Goal: Information Seeking & Learning: Learn about a topic

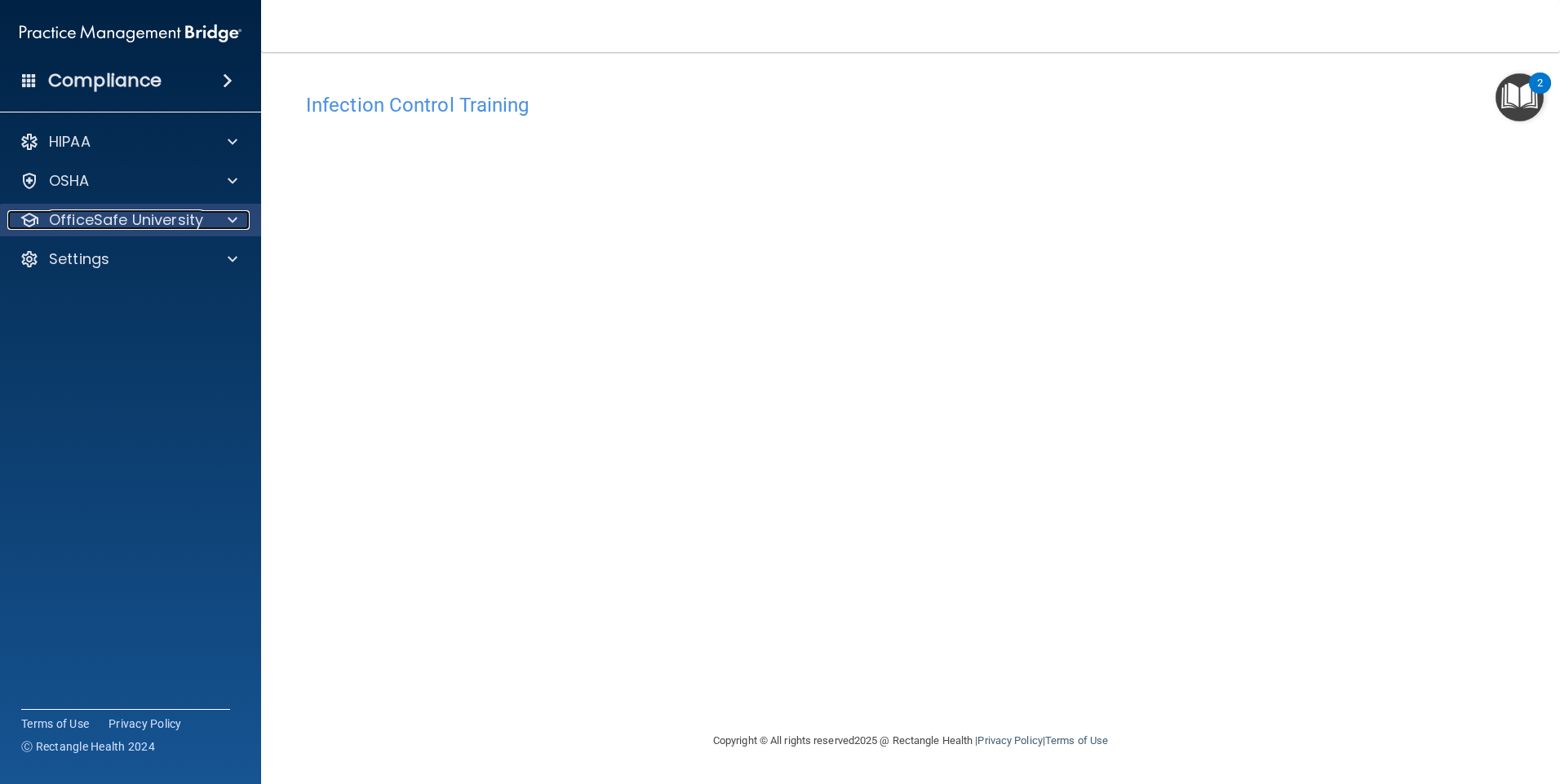
click at [204, 216] on div "OfficeSafe University" at bounding box center [108, 220] width 202 height 20
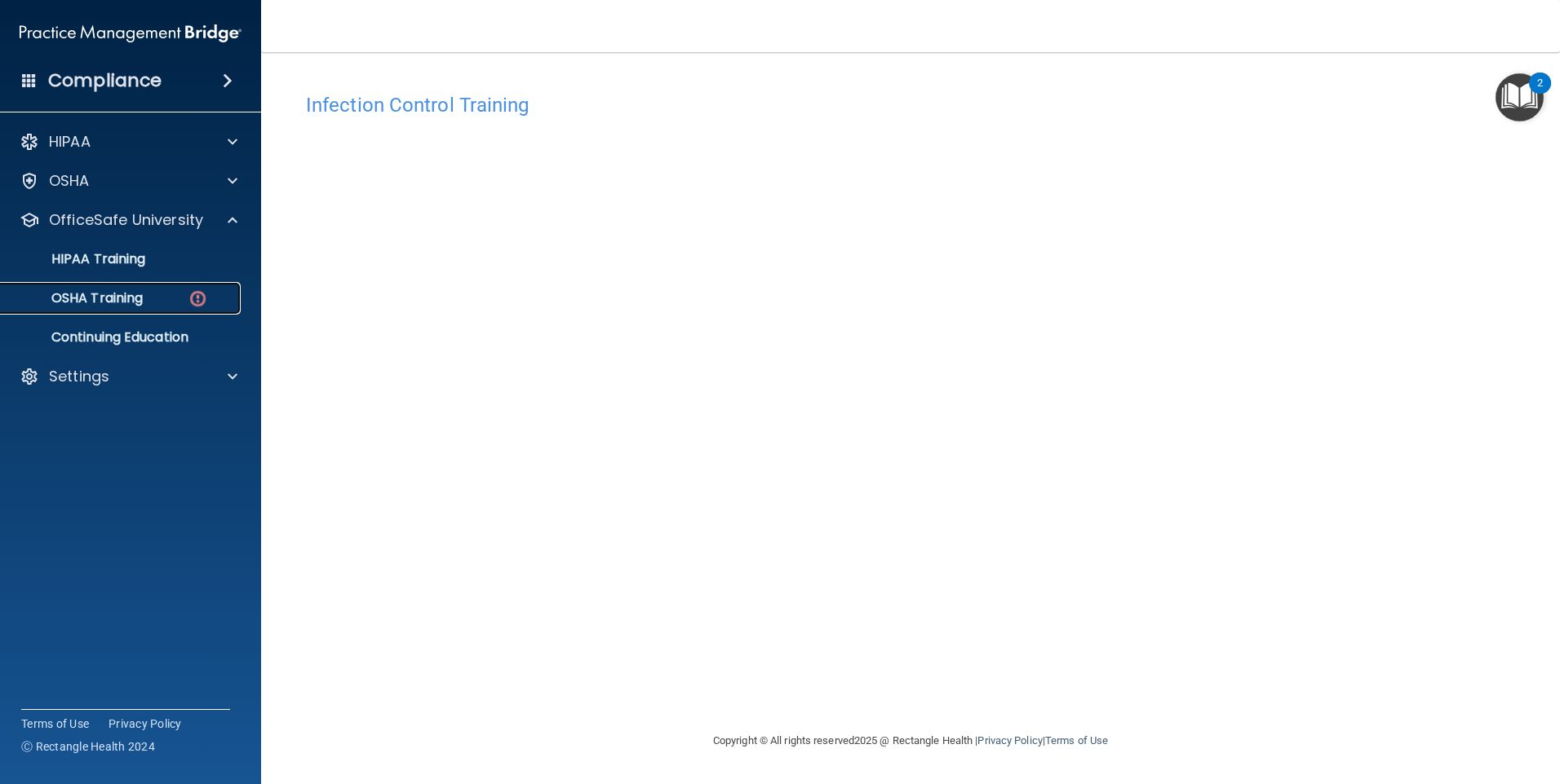
click at [157, 300] on div "OSHA Training" at bounding box center [122, 298] width 223 height 17
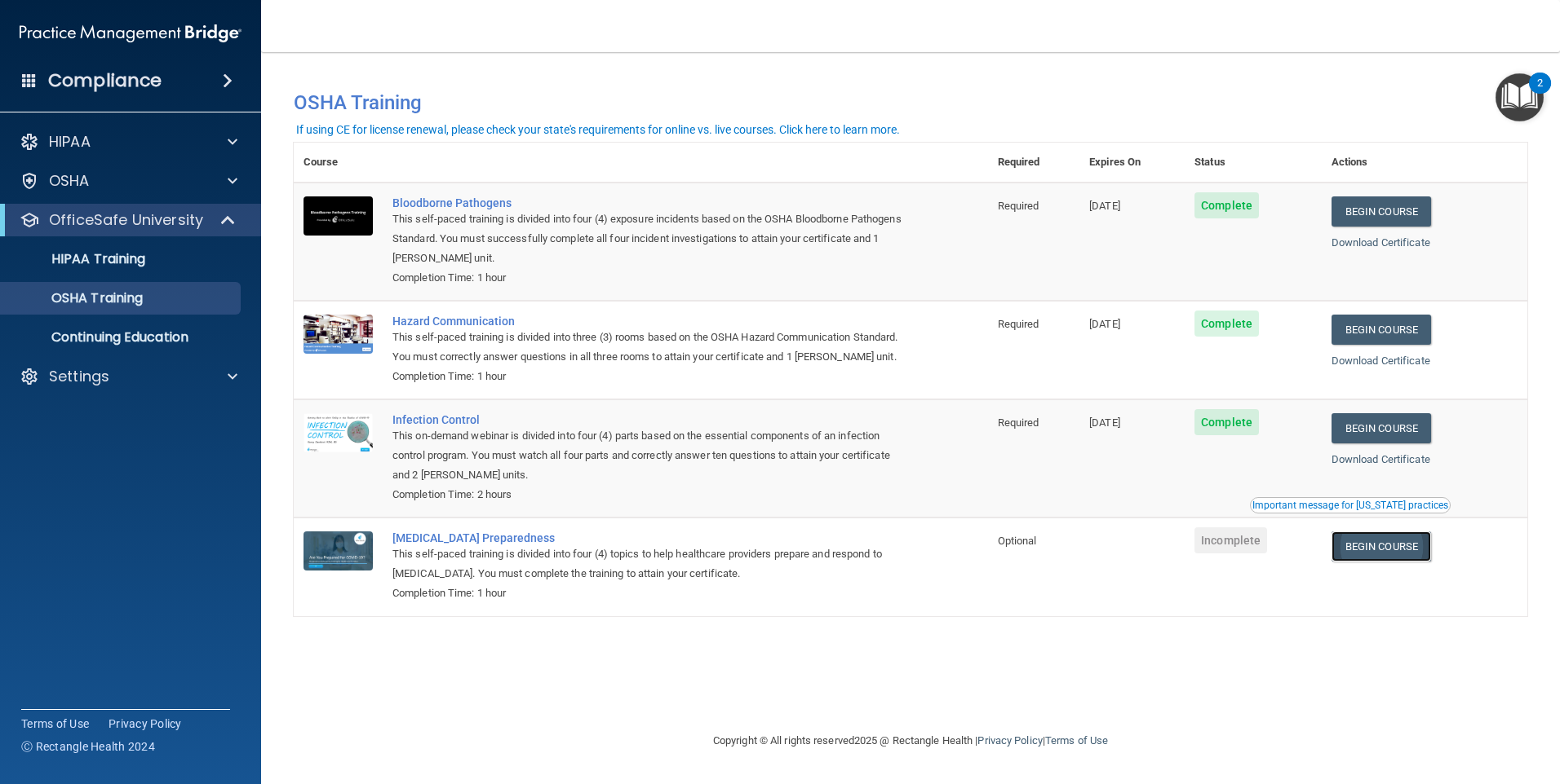
click at [1372, 562] on link "Begin Course" at bounding box center [1380, 547] width 99 height 30
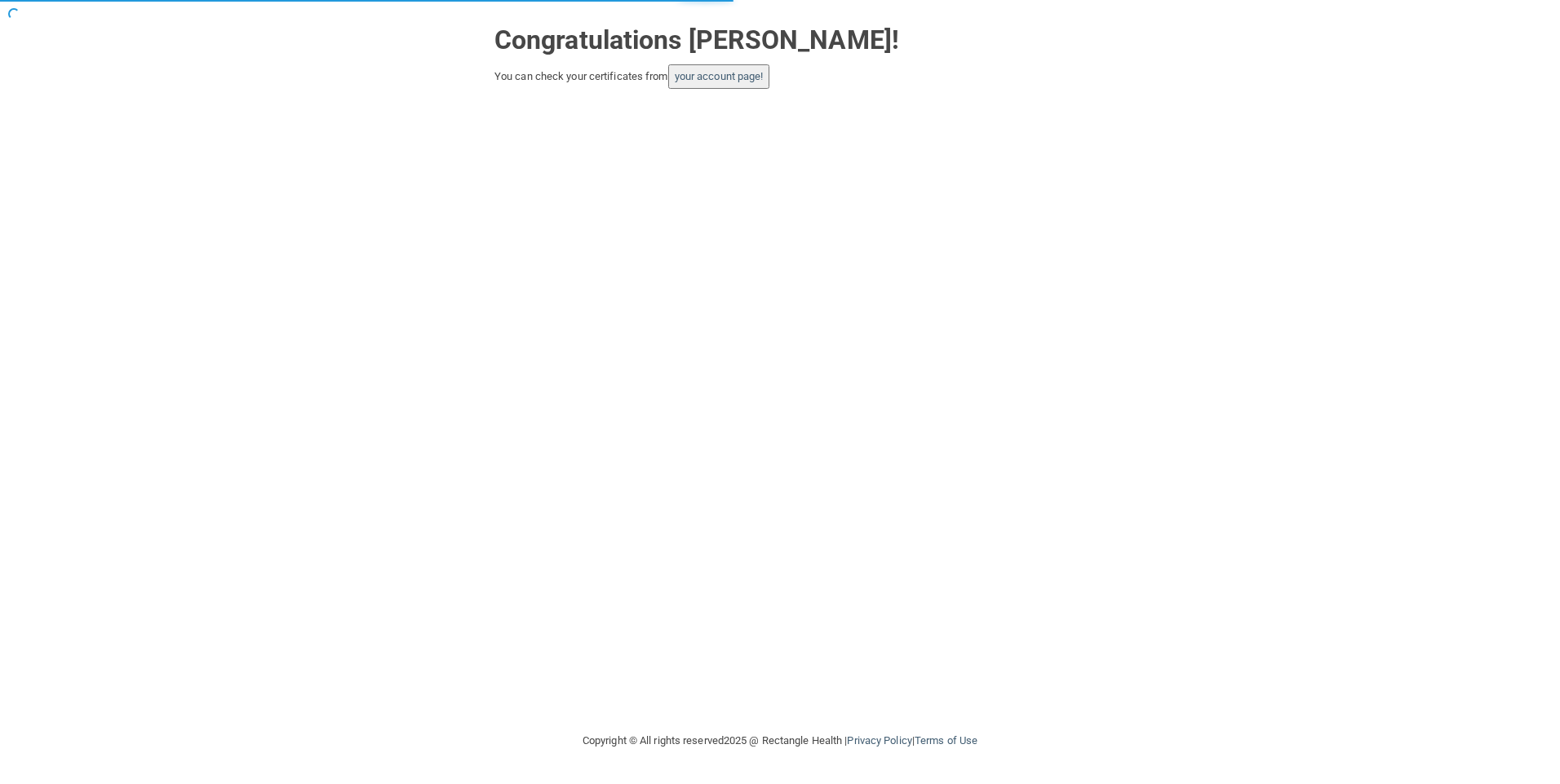
click at [712, 88] on button "your account page!" at bounding box center [720, 77] width 102 height 25
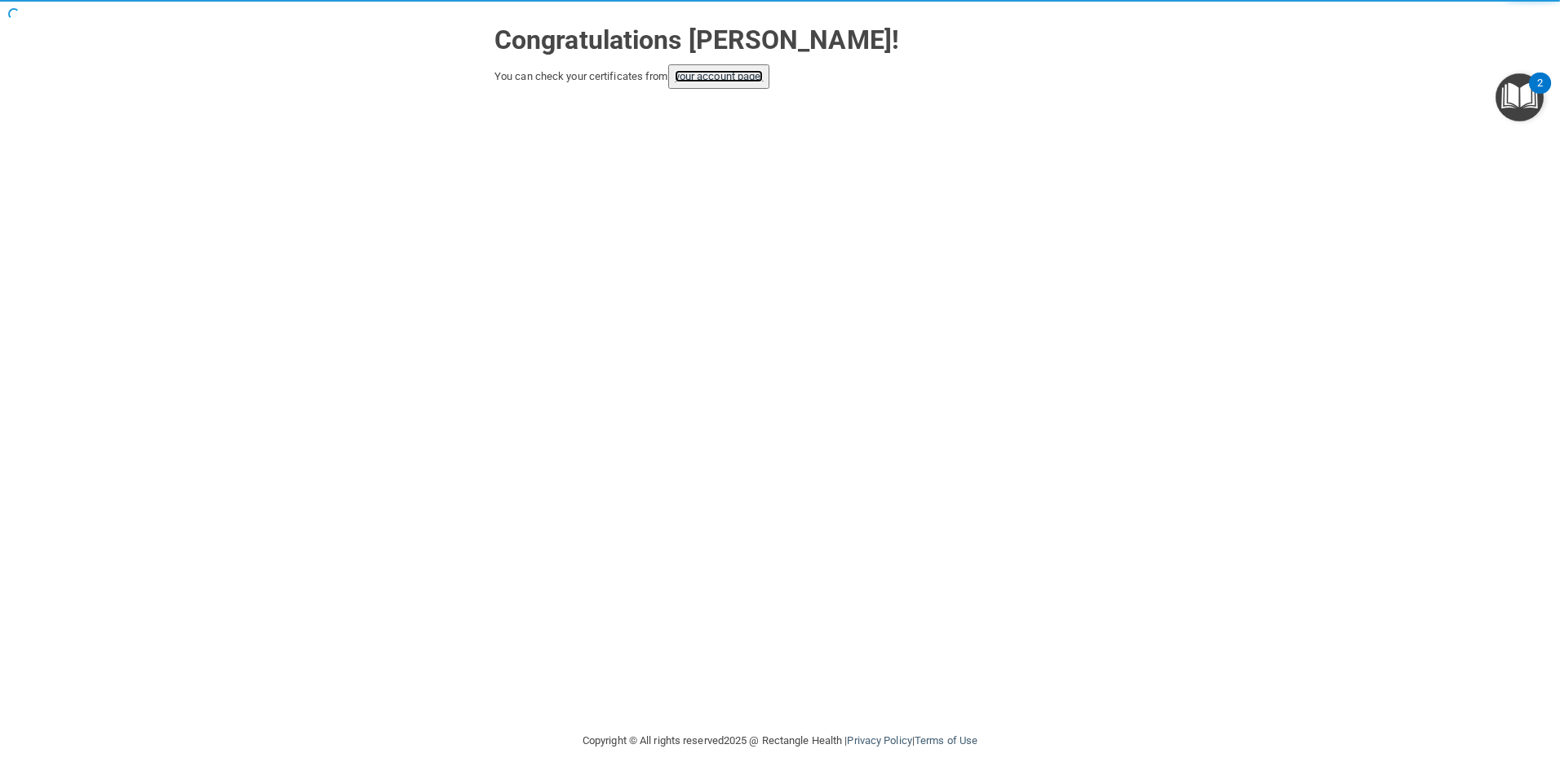
click at [712, 77] on link "your account page!" at bounding box center [719, 76] width 89 height 12
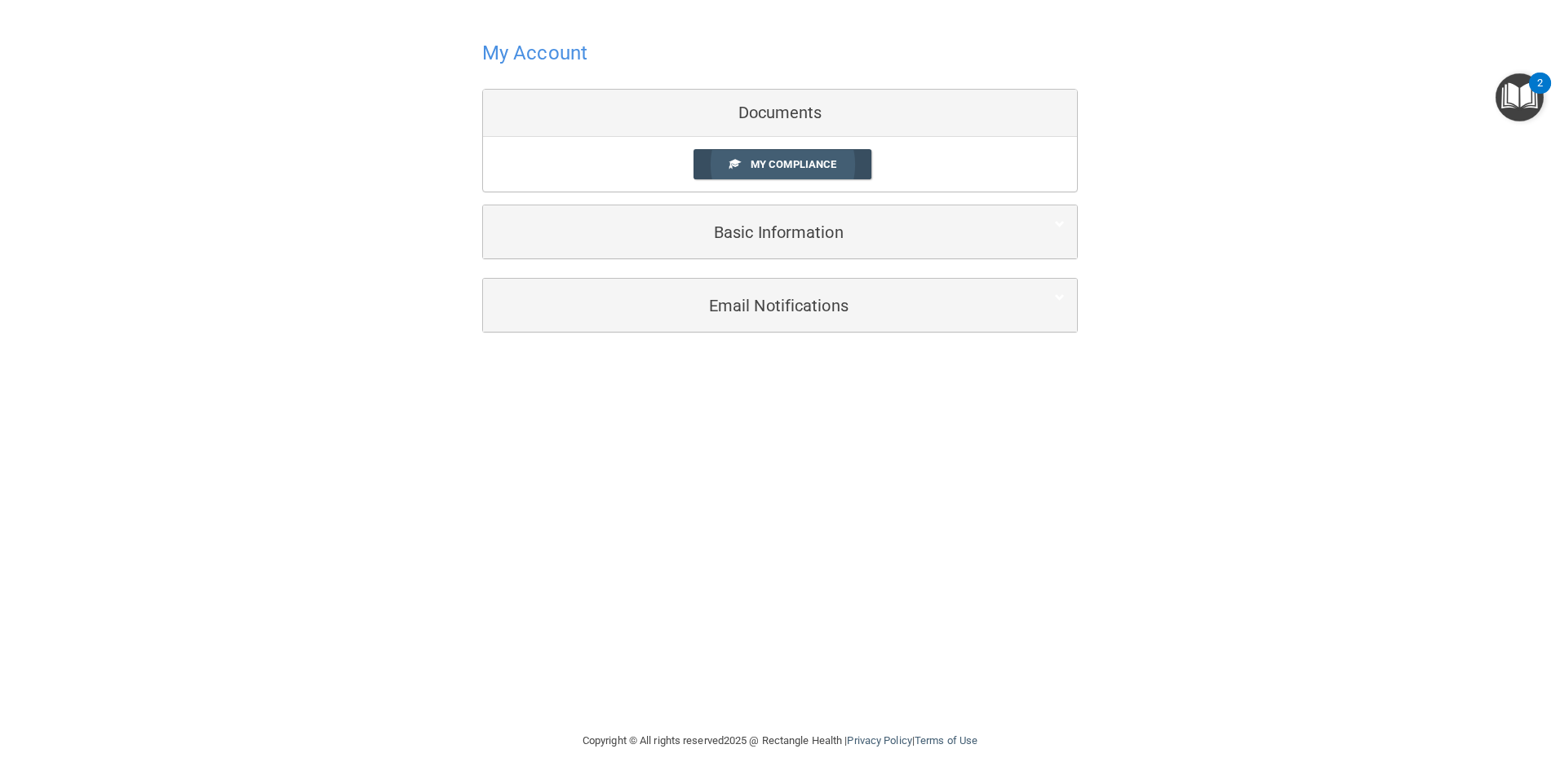
click at [760, 161] on span "My Compliance" at bounding box center [793, 164] width 85 height 12
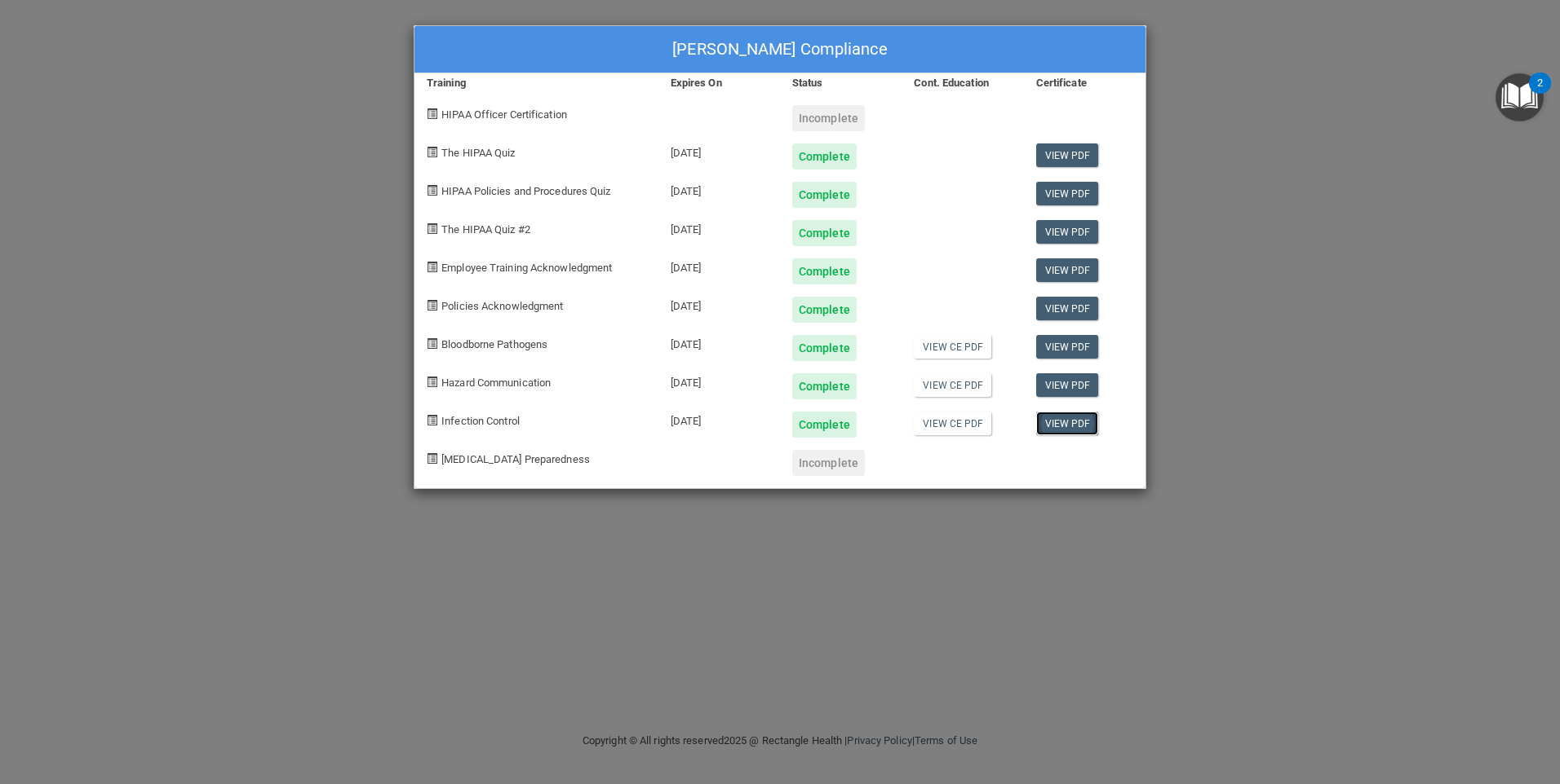
click at [1055, 422] on link "View PDF" at bounding box center [1067, 424] width 63 height 24
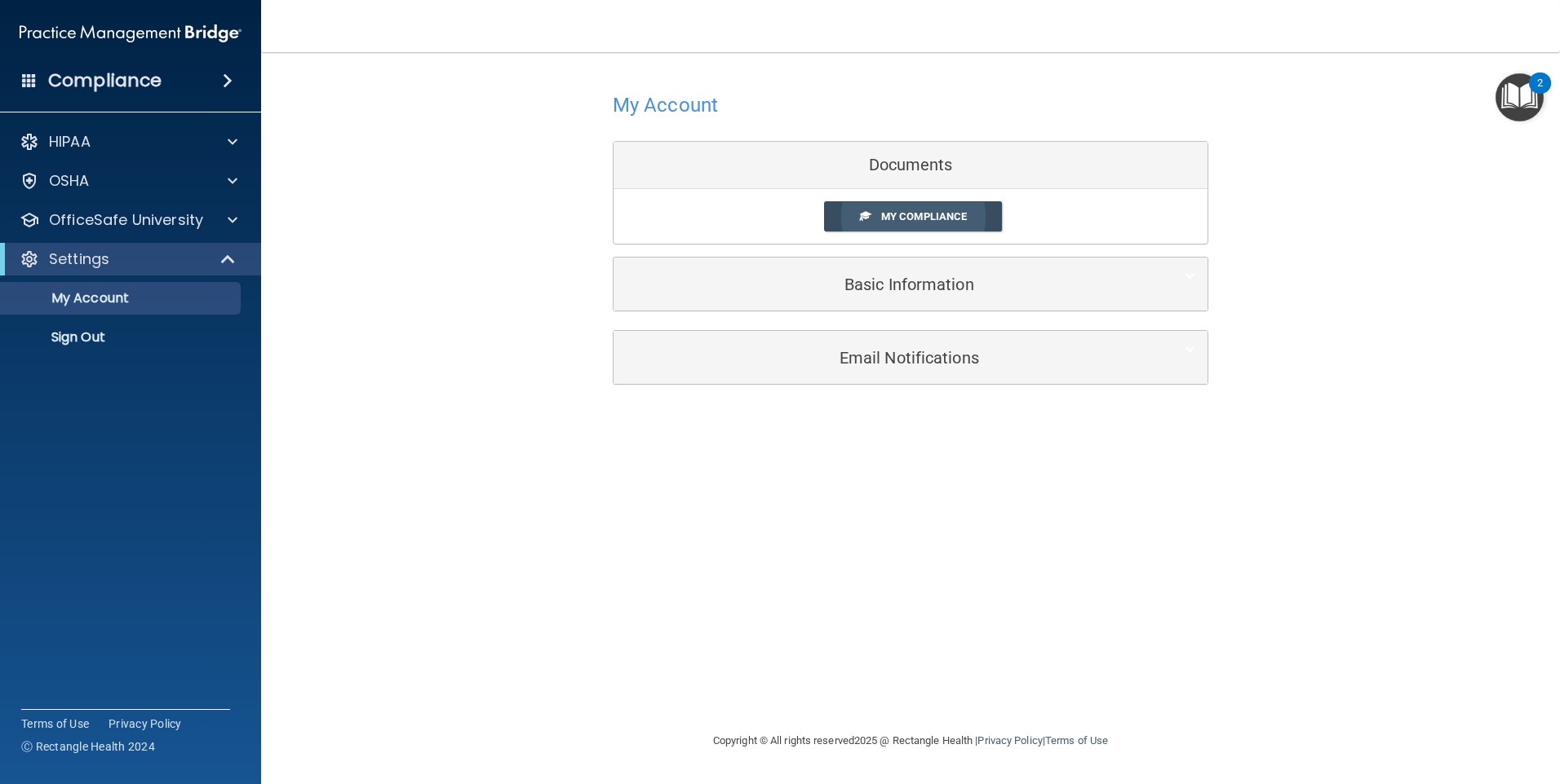
click at [910, 215] on span "My Compliance" at bounding box center [924, 216] width 85 height 12
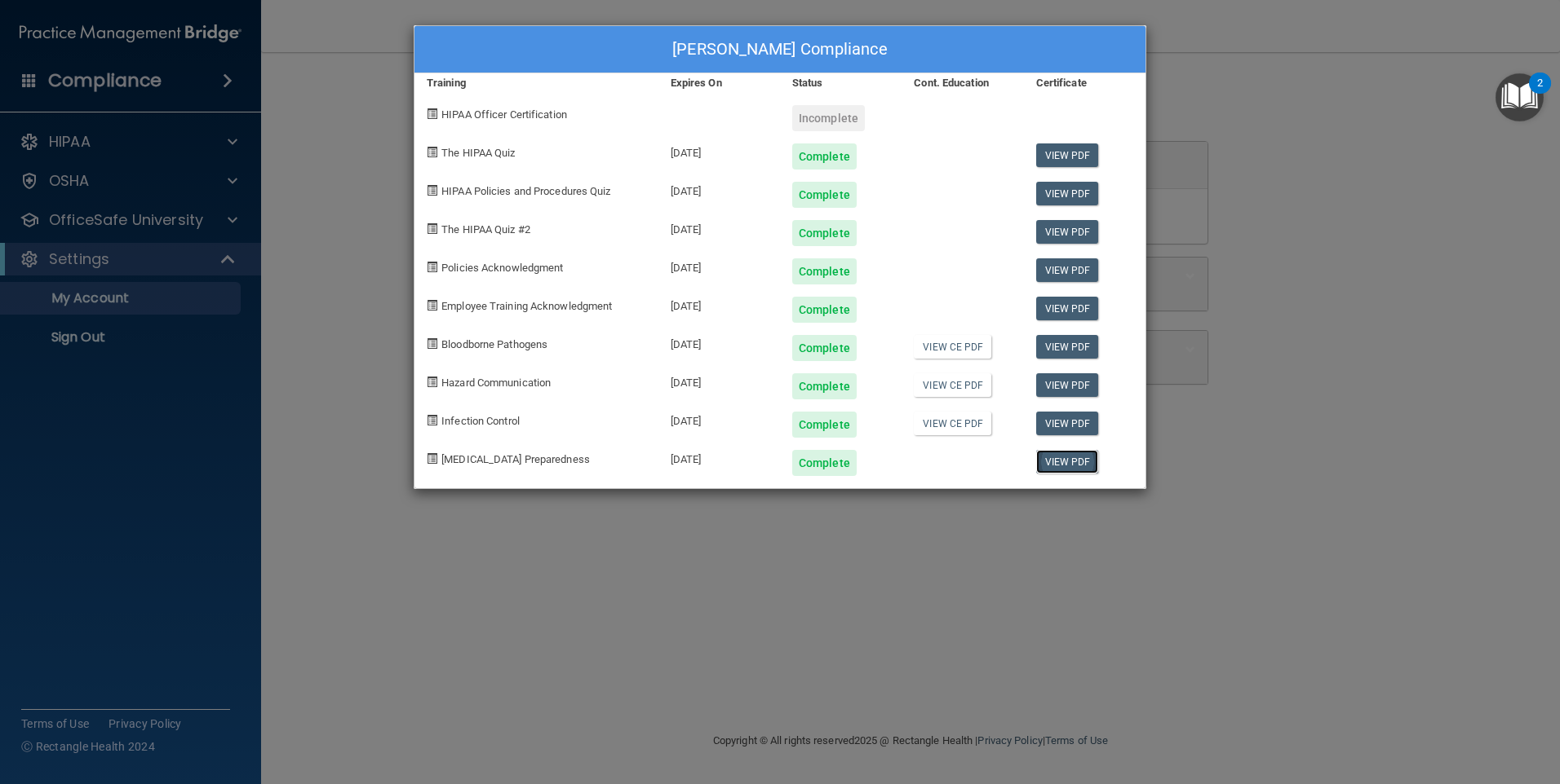
click at [1058, 463] on link "View PDF" at bounding box center [1067, 462] width 63 height 24
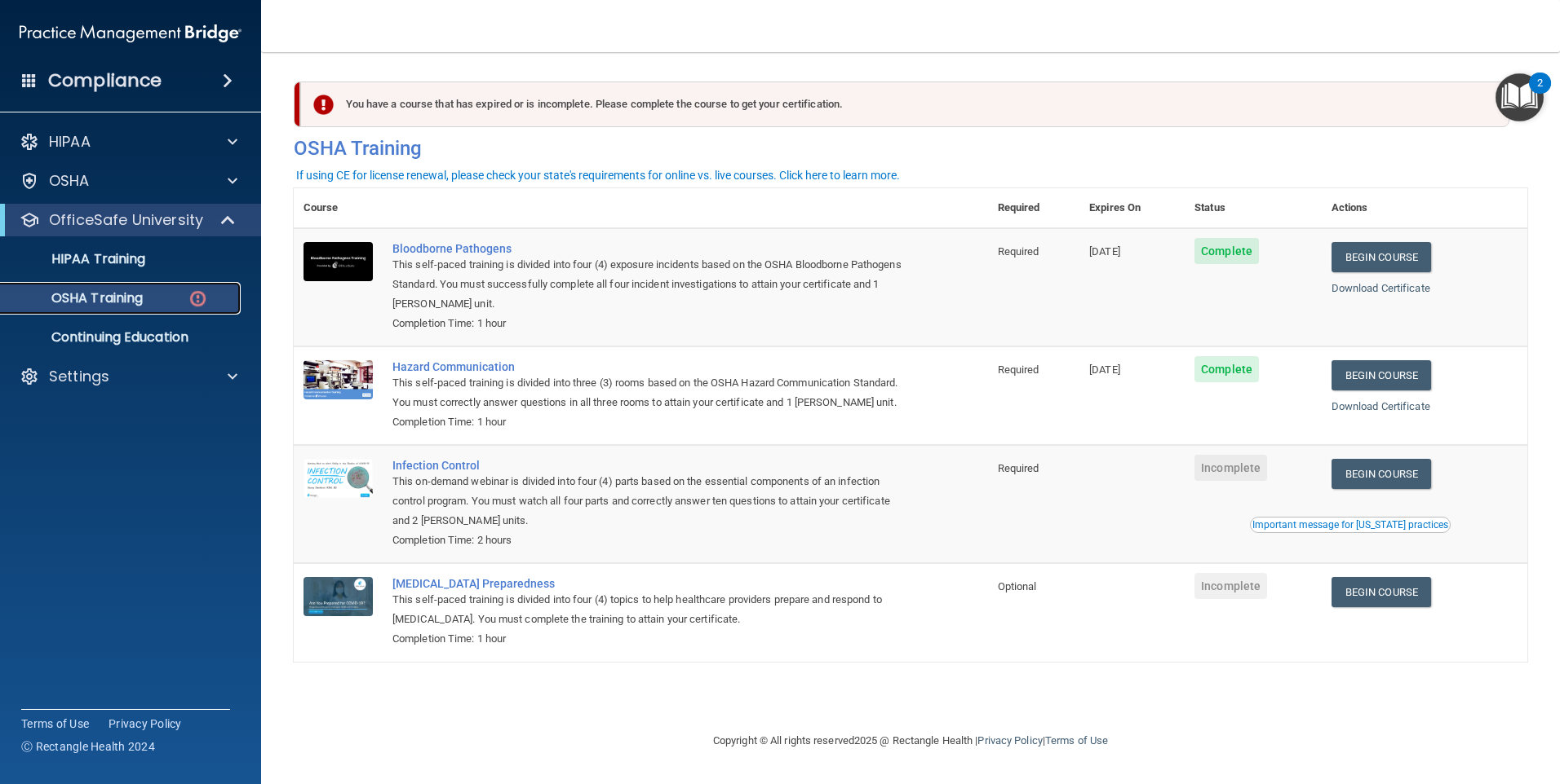
click at [129, 301] on p "OSHA Training" at bounding box center [77, 298] width 133 height 17
click at [201, 292] on img at bounding box center [197, 298] width 21 height 21
click at [132, 262] on p "HIPAA Training" at bounding box center [78, 259] width 134 height 17
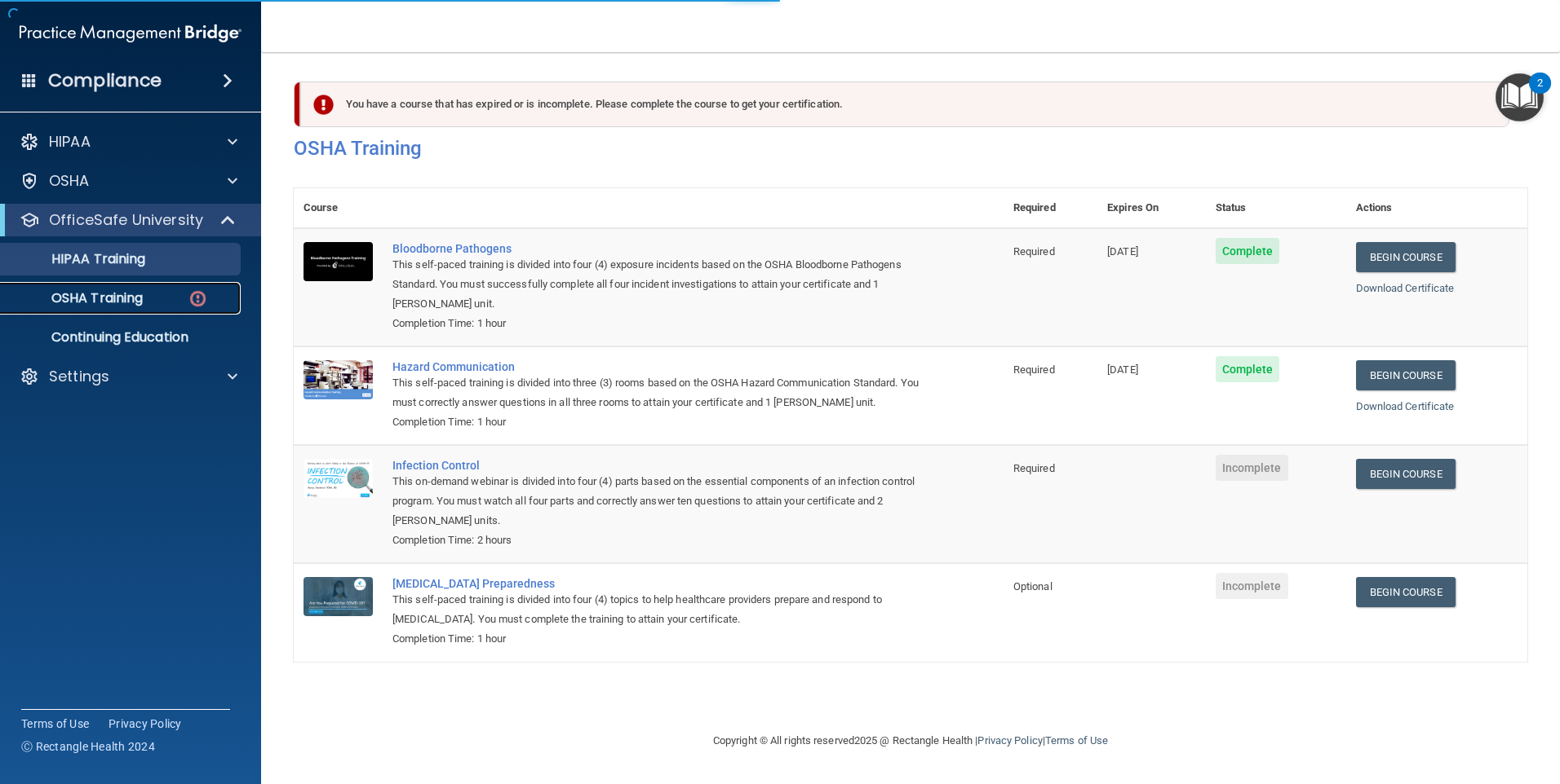
click at [132, 291] on p "OSHA Training" at bounding box center [77, 298] width 133 height 17
